Goal: Information Seeking & Learning: Learn about a topic

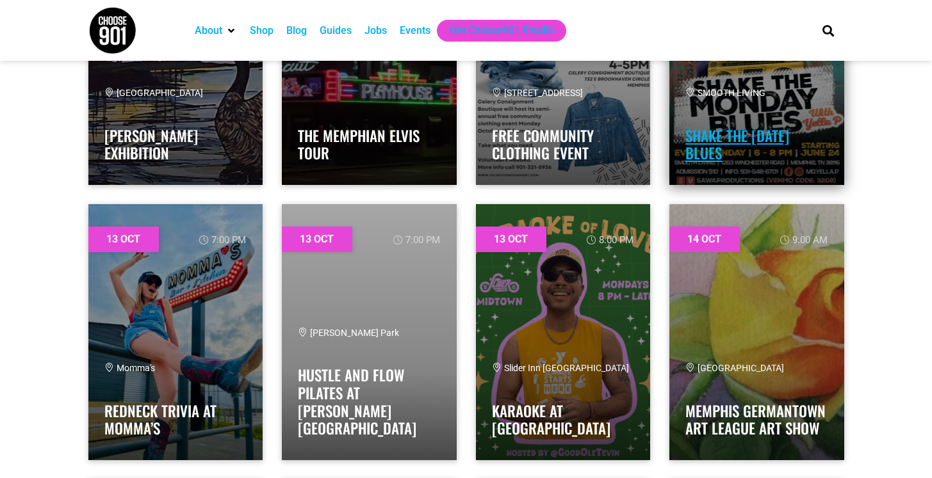
scroll to position [7533, 0]
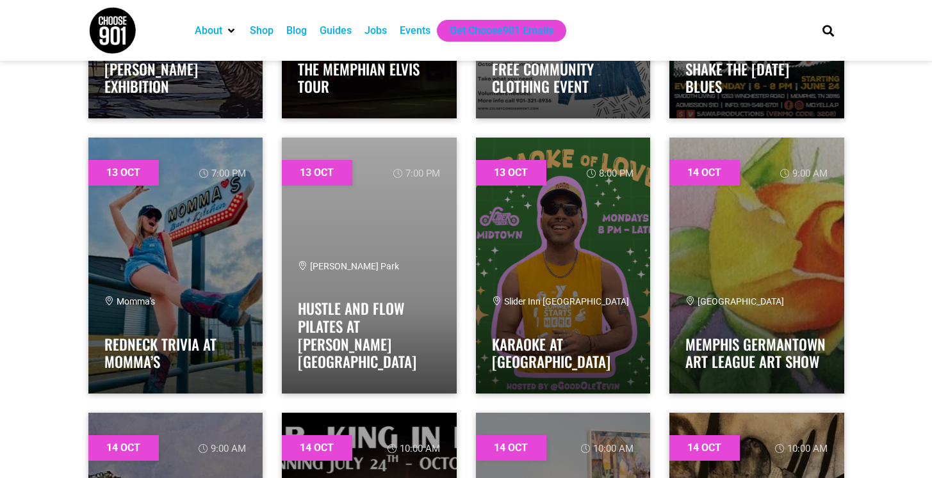
click at [347, 31] on div "Guides" at bounding box center [335, 30] width 32 height 15
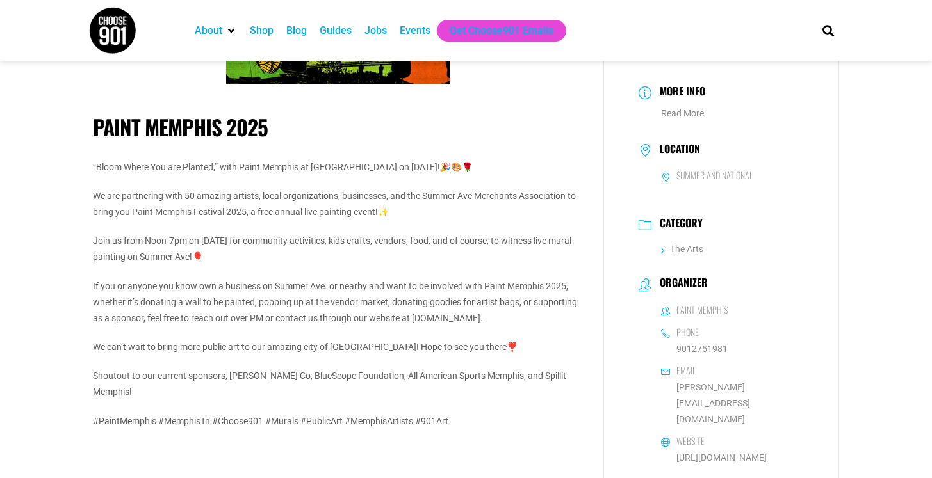
scroll to position [122, 0]
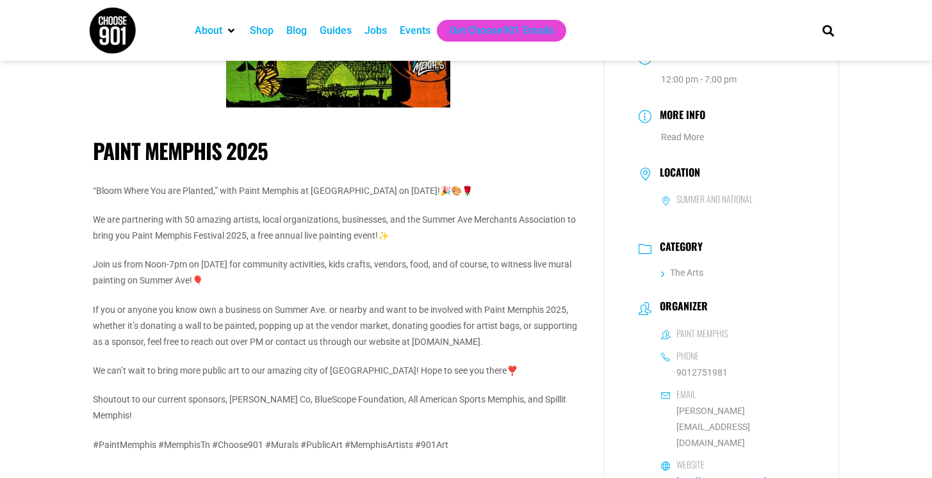
click at [702, 476] on link "http://www.paintmemphis.org" at bounding box center [721, 481] width 90 height 10
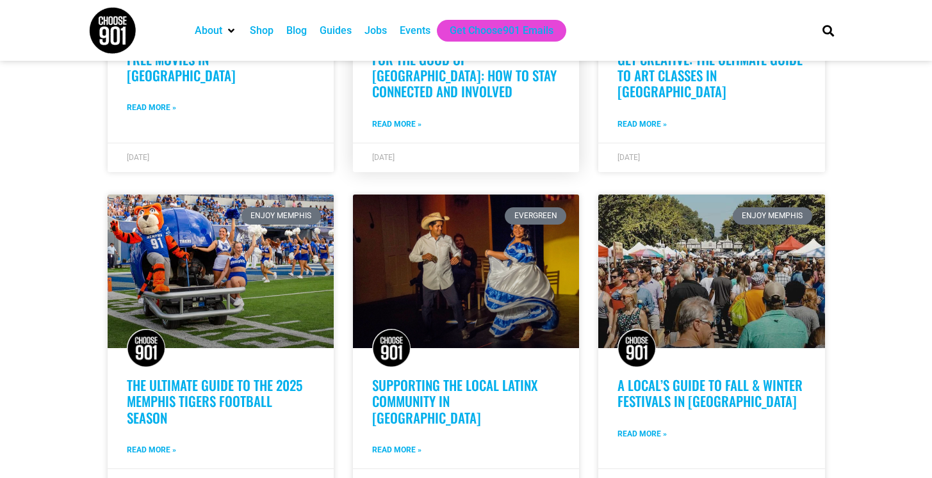
scroll to position [572, 0]
